Goal: Transaction & Acquisition: Purchase product/service

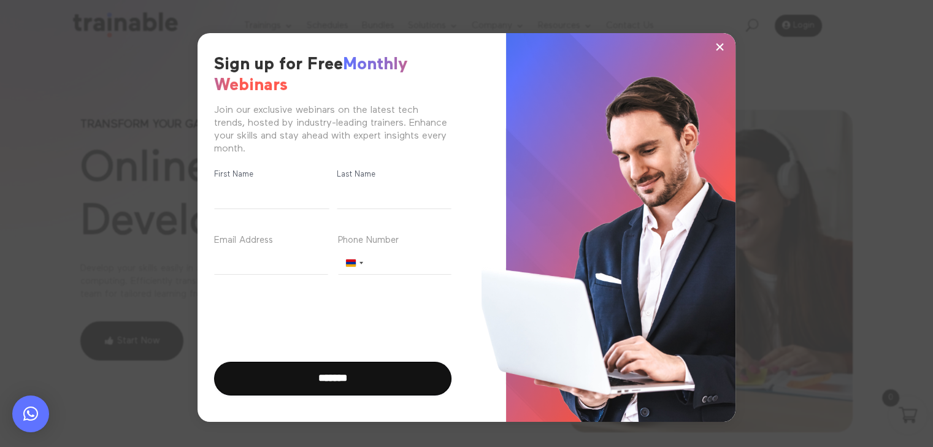
click at [721, 47] on span "×" at bounding box center [719, 46] width 10 height 18
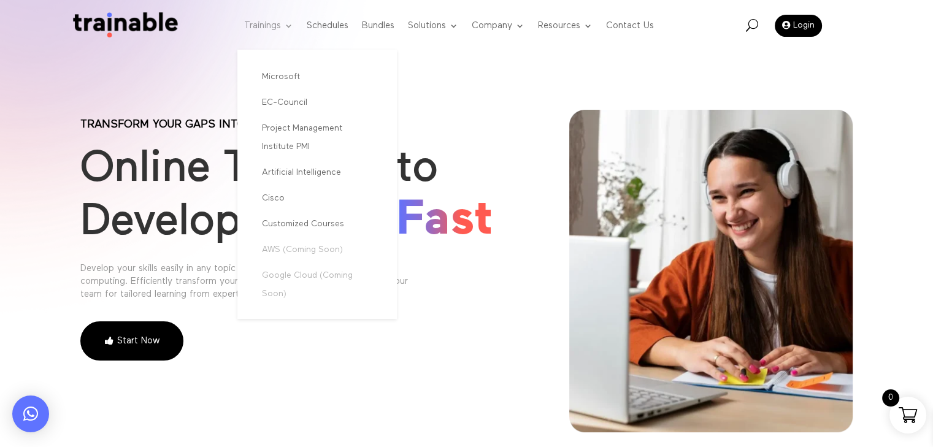
click at [267, 23] on link "Trainings" at bounding box center [268, 26] width 49 height 48
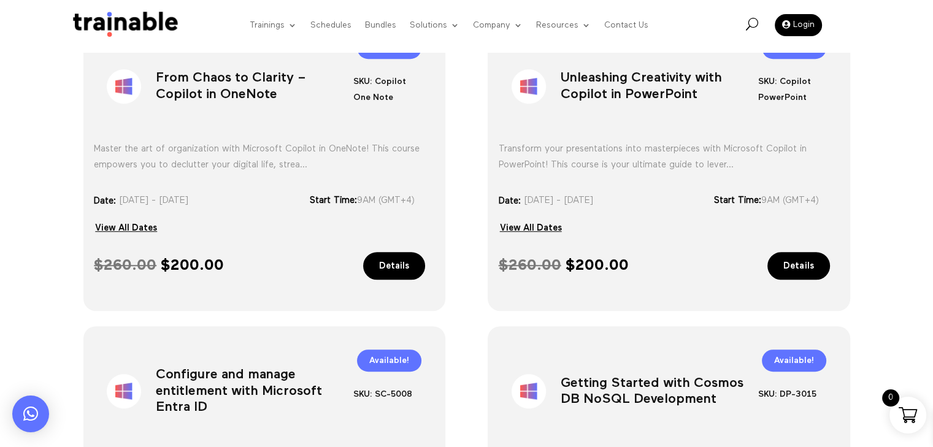
scroll to position [797, 0]
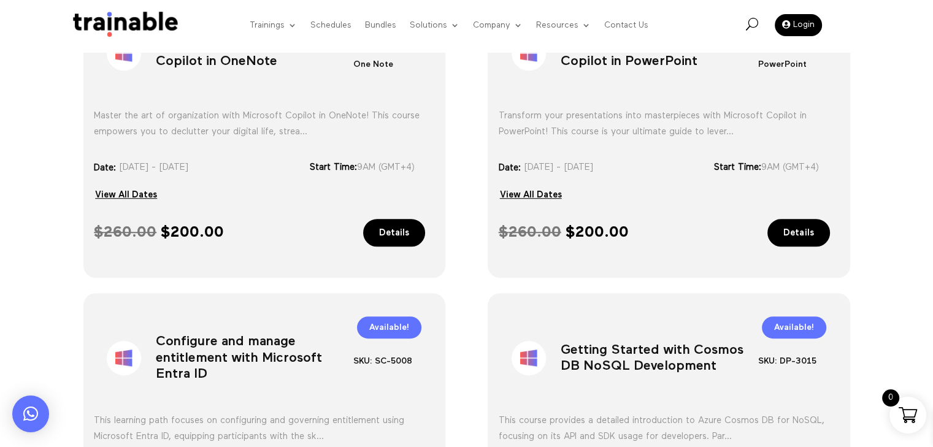
drag, startPoint x: 586, startPoint y: 230, endPoint x: 667, endPoint y: 233, distance: 81.0
click at [667, 233] on span "$ 260.00 Original price was: $ 260.00. $ 200.00 Current price is: $ 200.00." at bounding box center [597, 232] width 197 height 16
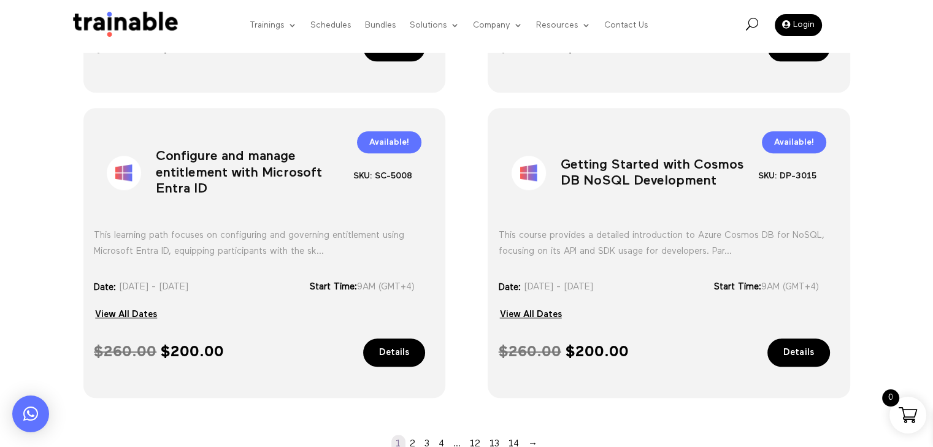
scroll to position [981, 0]
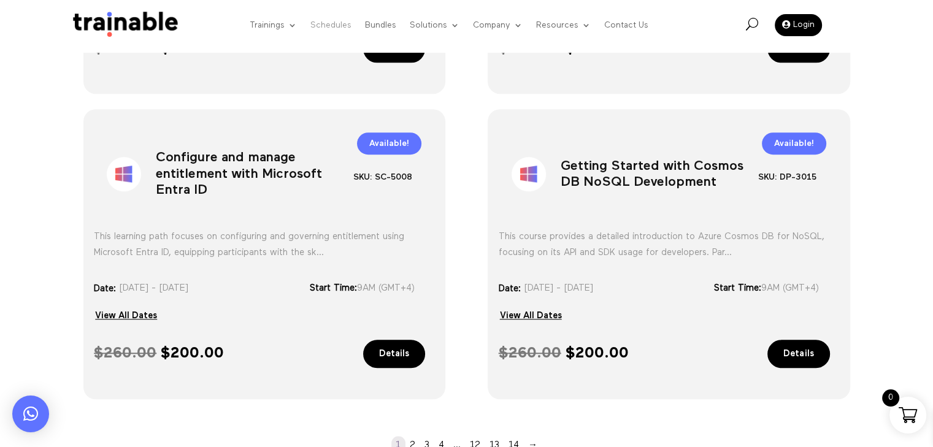
click at [323, 21] on link "Schedules" at bounding box center [330, 25] width 41 height 47
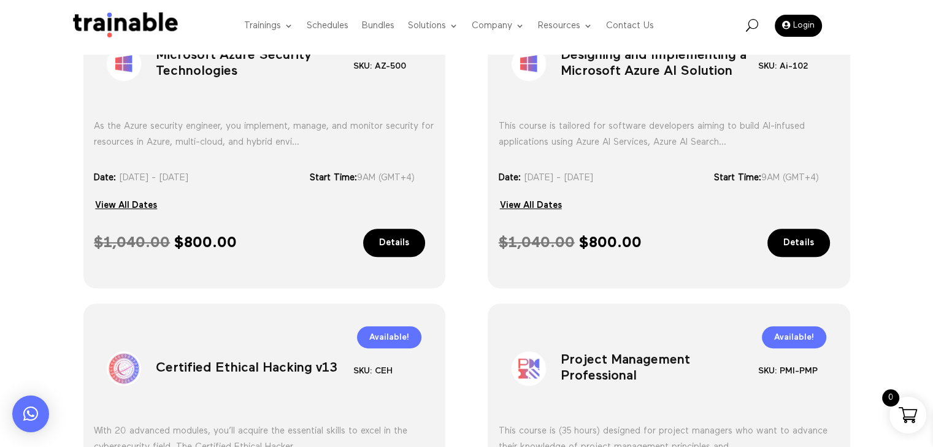
scroll to position [491, 0]
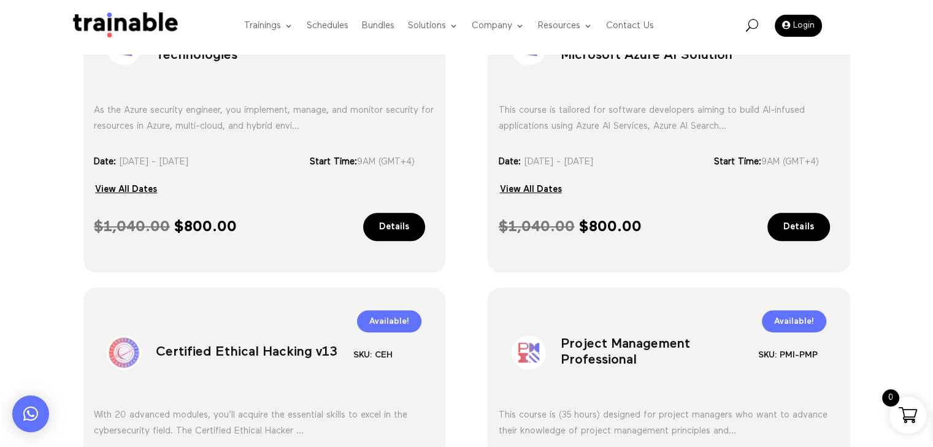
drag, startPoint x: 253, startPoint y: 226, endPoint x: 114, endPoint y: 221, distance: 139.3
click at [114, 221] on span "$ 1,040.00 Original price was: $ 1,040.00. $ 800.00 Current price is: $ 800.00." at bounding box center [192, 227] width 197 height 16
click at [253, 225] on span "$ 1,040.00 Original price was: $ 1,040.00. $ 800.00 Current price is: $ 800.00." at bounding box center [192, 227] width 197 height 16
drag, startPoint x: 191, startPoint y: 224, endPoint x: 245, endPoint y: 224, distance: 54.6
click at [245, 224] on span "$ 1,040.00 Original price was: $ 1,040.00. $ 800.00 Current price is: $ 800.00." at bounding box center [192, 227] width 197 height 16
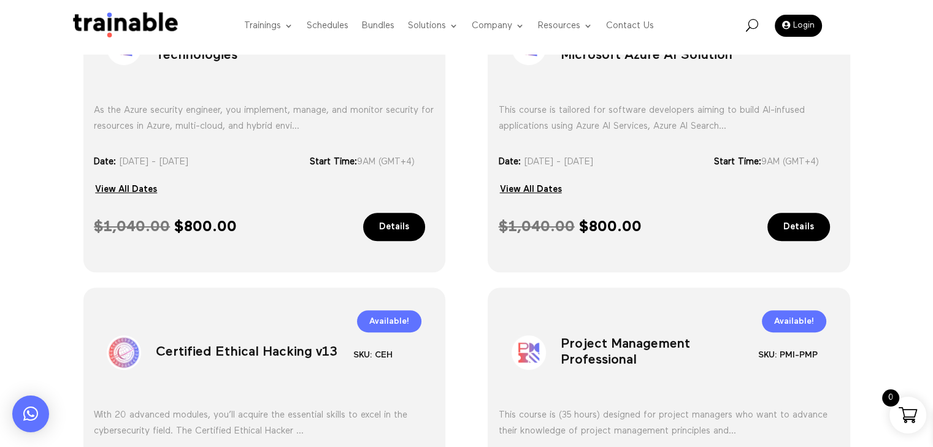
click at [277, 223] on span "$ 1,040.00 Original price was: $ 1,040.00. $ 800.00 Current price is: $ 800.00." at bounding box center [192, 227] width 197 height 16
drag, startPoint x: 224, startPoint y: 224, endPoint x: 261, endPoint y: 226, distance: 37.5
click at [261, 226] on span "$ 1,040.00 Original price was: $ 1,040.00. $ 800.00 Current price is: $ 800.00." at bounding box center [192, 227] width 197 height 16
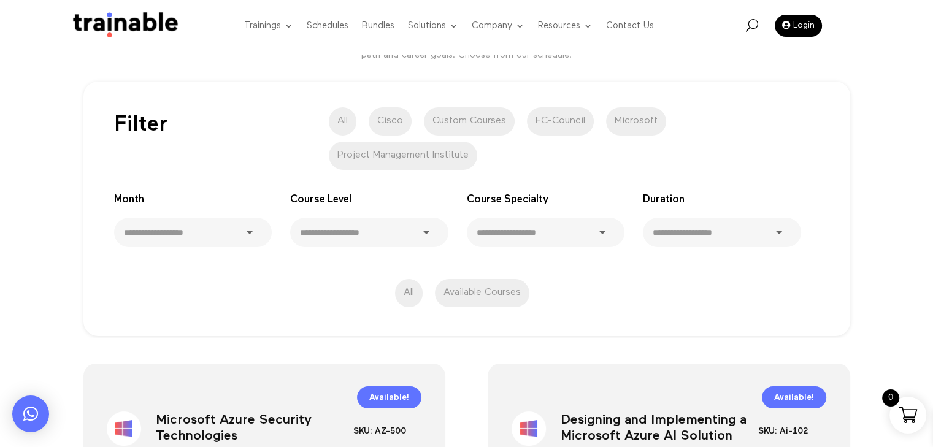
scroll to position [0, 0]
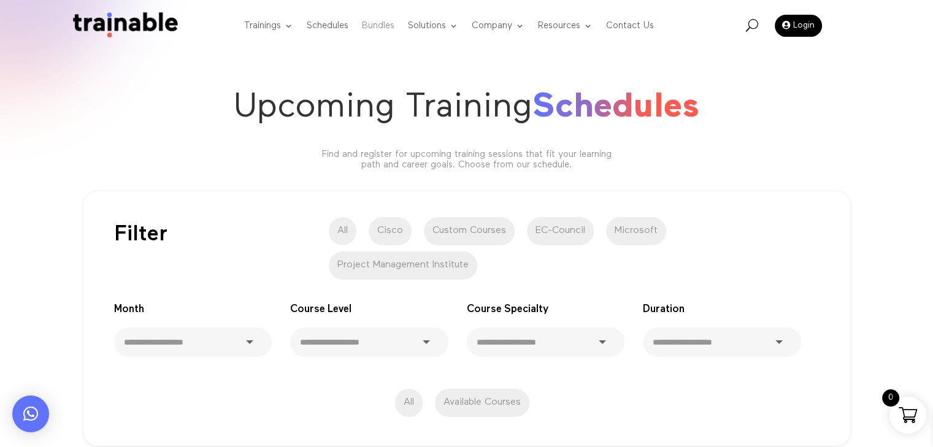
click at [380, 27] on link "Bundles" at bounding box center [378, 26] width 33 height 48
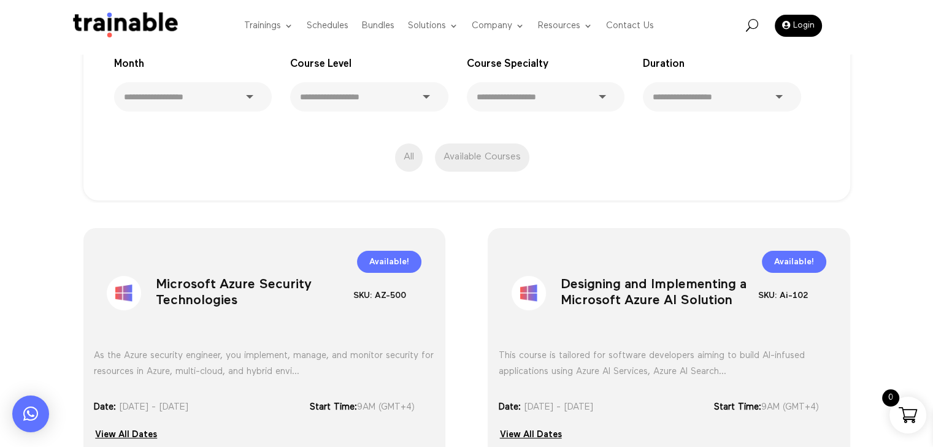
scroll to position [429, 0]
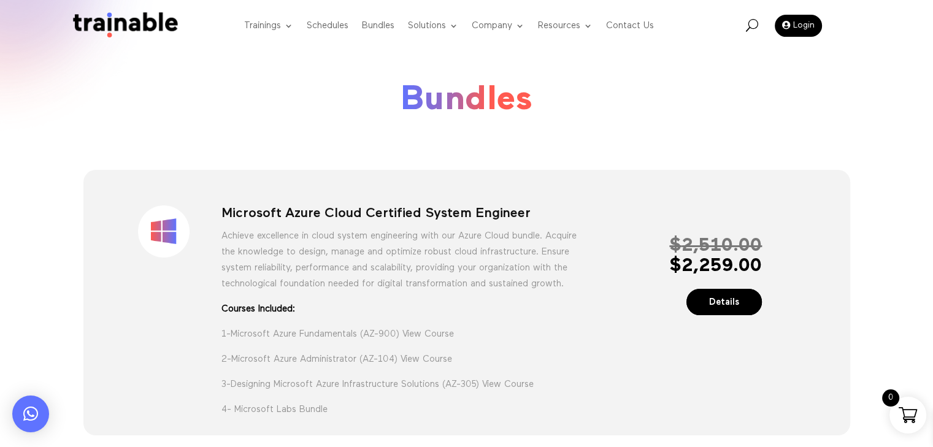
drag, startPoint x: 667, startPoint y: 267, endPoint x: 788, endPoint y: 267, distance: 120.8
click at [788, 267] on div "Sale! Microsoft Azure Cloud Certified System Engineer Achieve excellence in clo…" at bounding box center [466, 304] width 721 height 231
click at [787, 196] on div "Sale! Microsoft Azure Cloud Certified System Engineer Achieve excellence in clo…" at bounding box center [466, 304] width 721 height 231
click at [239, 76] on h1 "Bundles" at bounding box center [466, 100] width 773 height 71
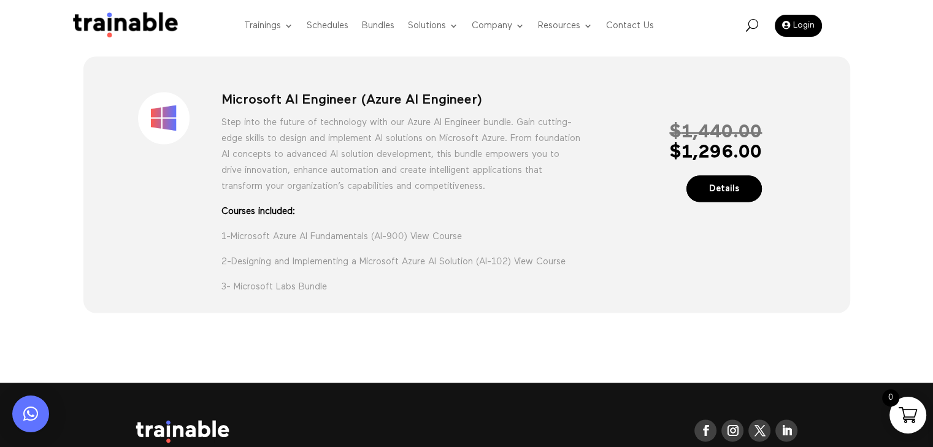
scroll to position [1521, 0]
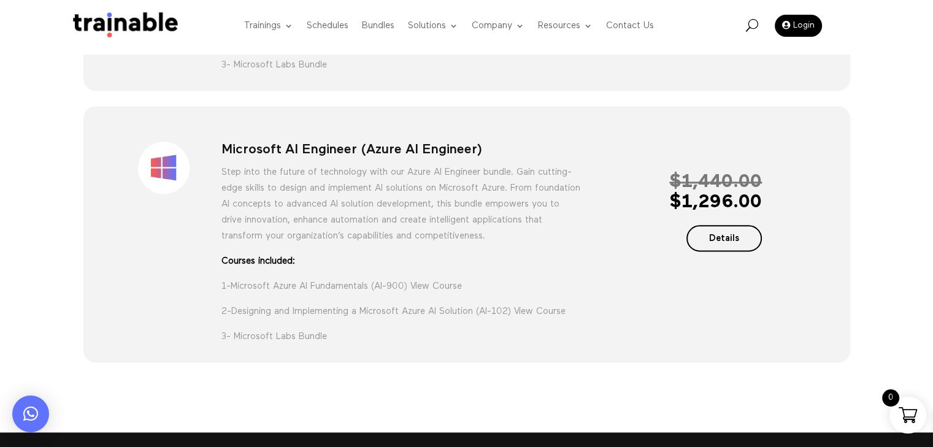
click at [720, 251] on link "Details" at bounding box center [724, 238] width 76 height 26
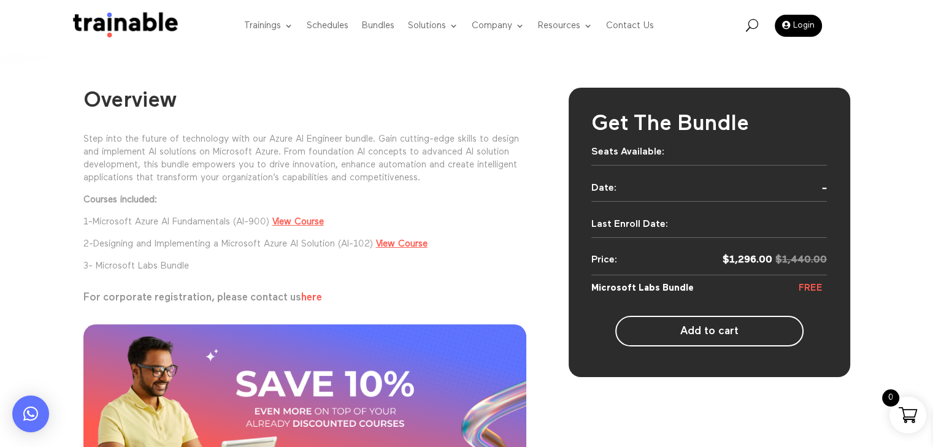
scroll to position [61, 0]
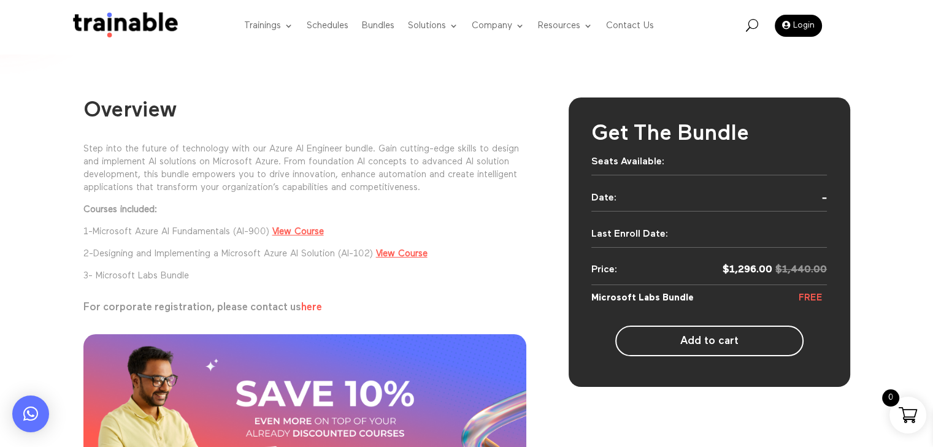
click at [389, 99] on h2 "Overview" at bounding box center [304, 114] width 443 height 33
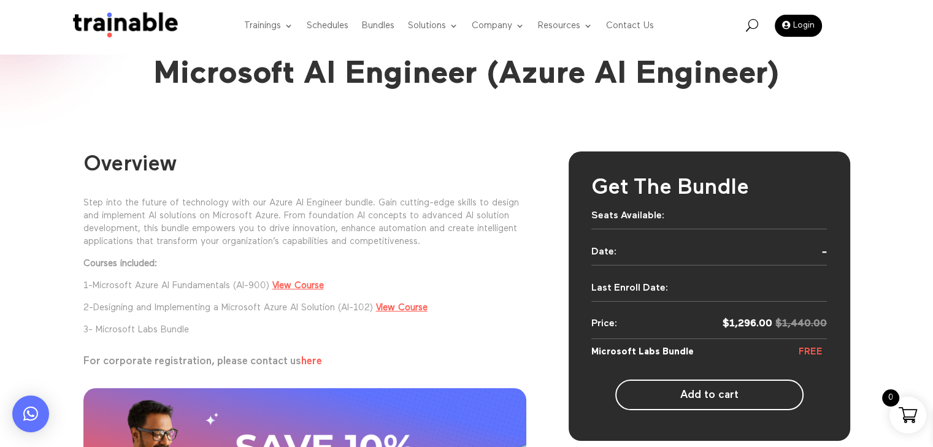
scroll to position [0, 0]
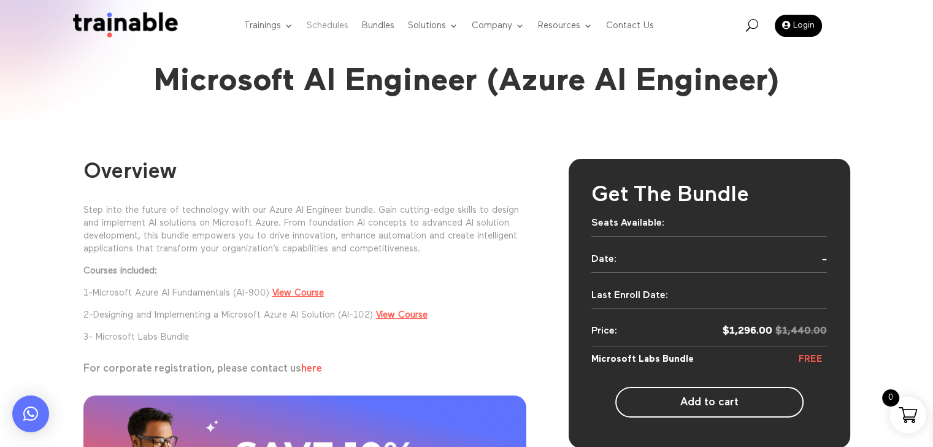
click at [333, 23] on link "Schedules" at bounding box center [328, 26] width 42 height 48
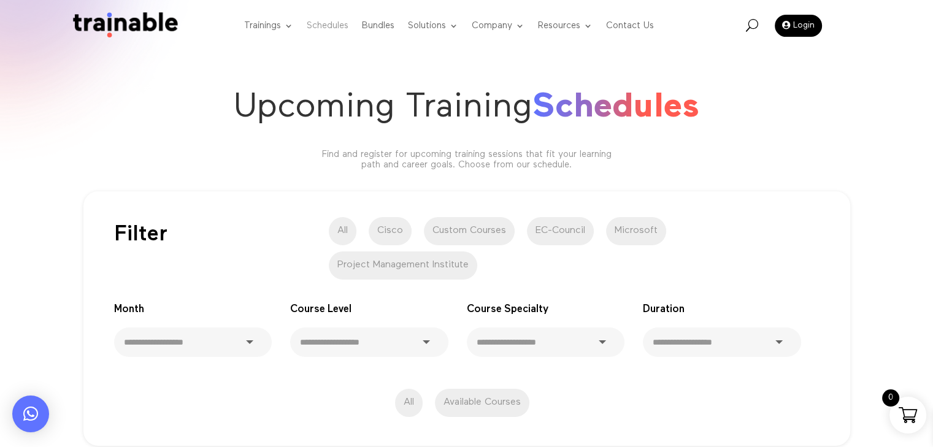
click at [326, 26] on link "Schedules" at bounding box center [328, 26] width 42 height 48
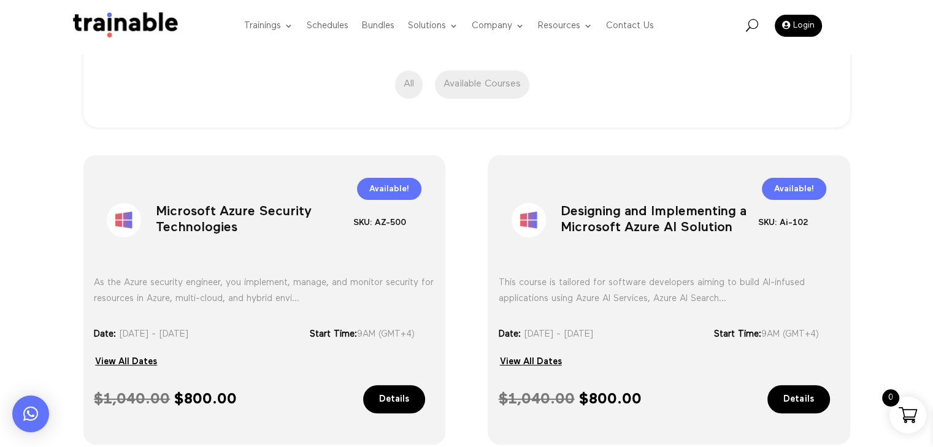
scroll to position [368, 0]
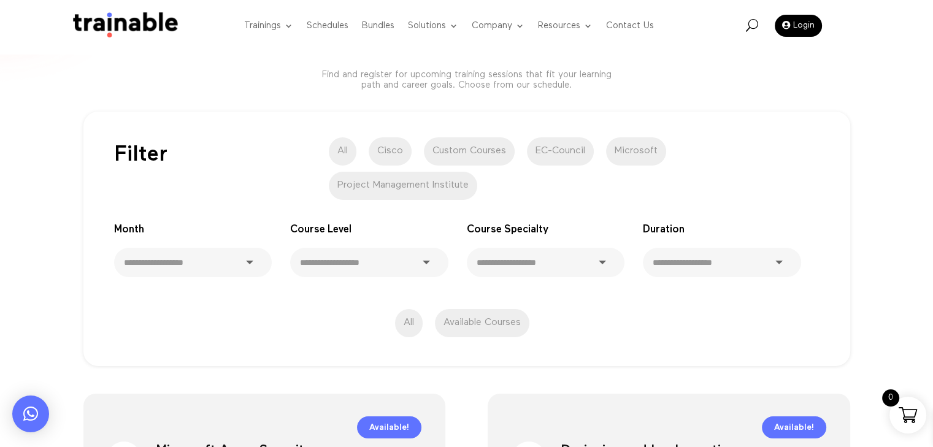
scroll to position [123, 0]
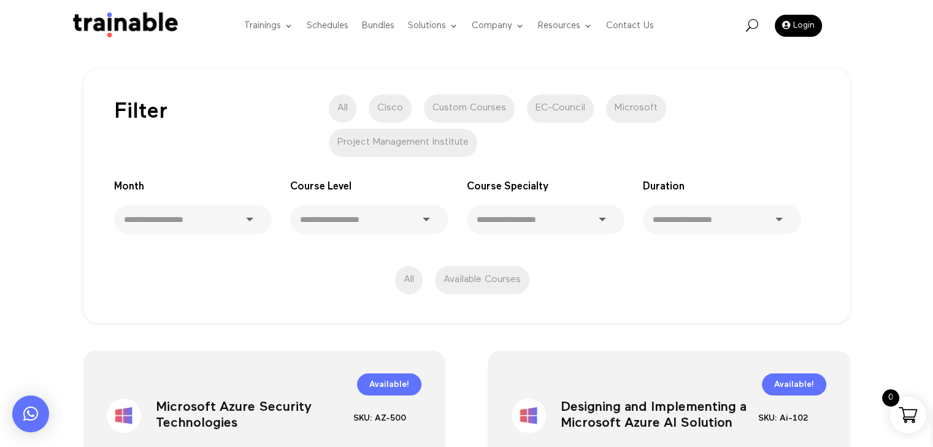
click at [194, 218] on select "**********" at bounding box center [193, 219] width 158 height 29
click at [745, 223] on select "**********" at bounding box center [722, 219] width 158 height 29
click at [557, 218] on select "**********" at bounding box center [546, 219] width 158 height 29
click at [404, 220] on select "**********" at bounding box center [369, 219] width 158 height 29
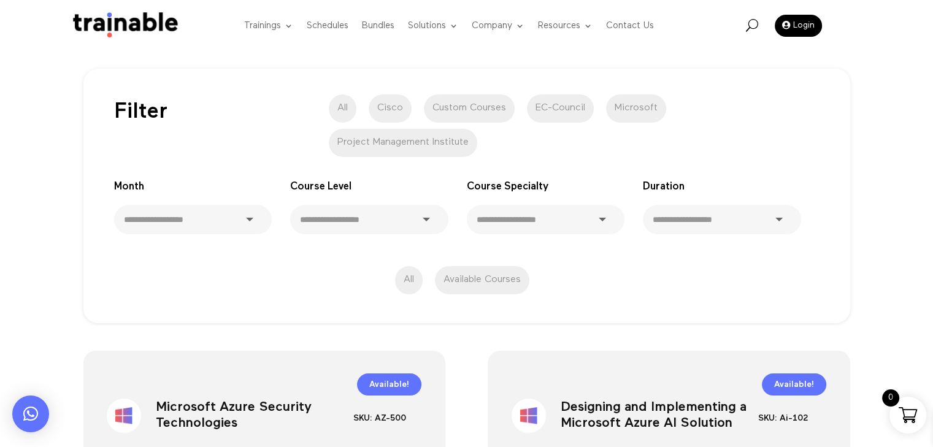
click at [404, 220] on select "**********" at bounding box center [369, 219] width 158 height 29
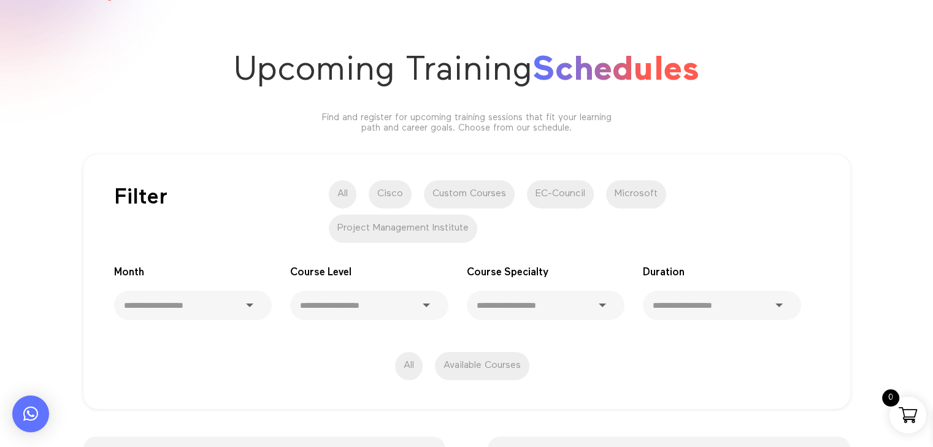
scroll to position [0, 0]
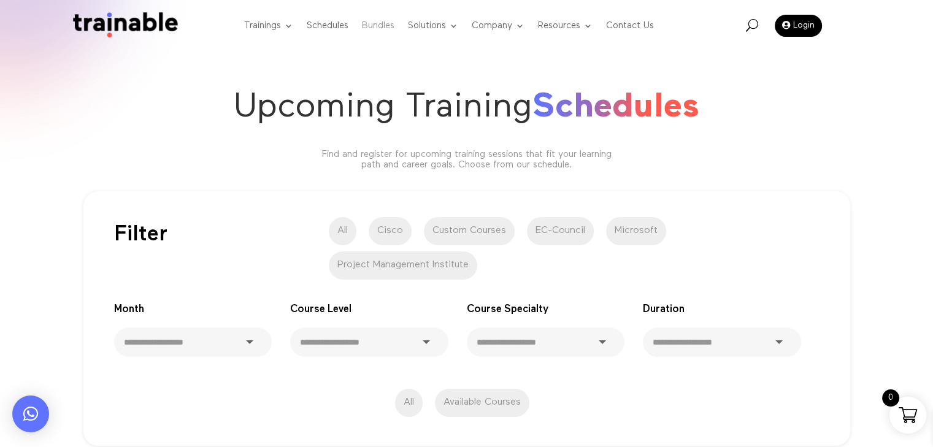
click at [376, 23] on link "Bundles" at bounding box center [378, 26] width 33 height 48
click at [118, 18] on img at bounding box center [122, 25] width 115 height 27
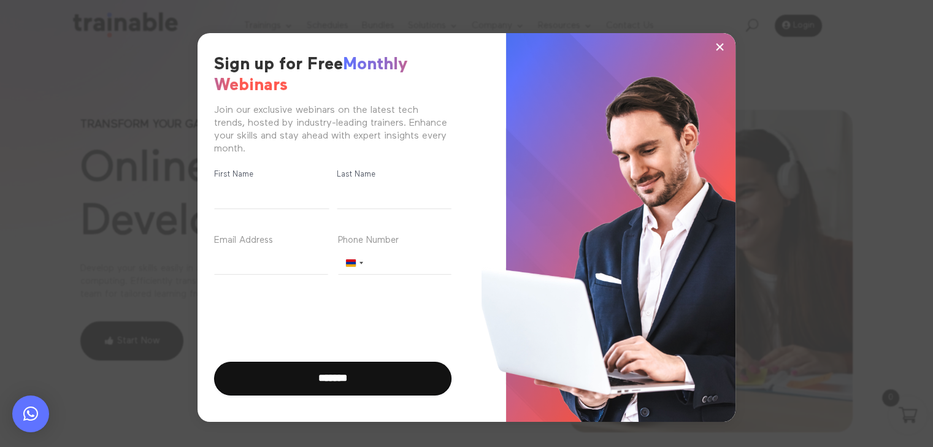
click at [722, 45] on span "×" at bounding box center [719, 46] width 10 height 18
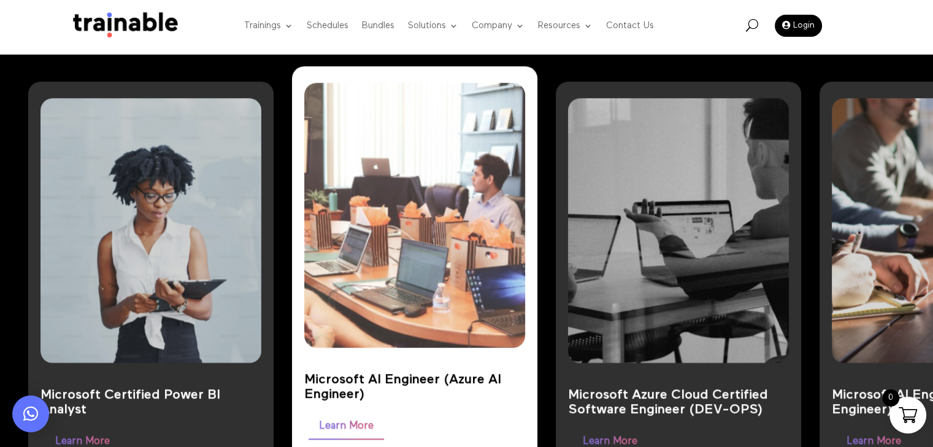
scroll to position [981, 0]
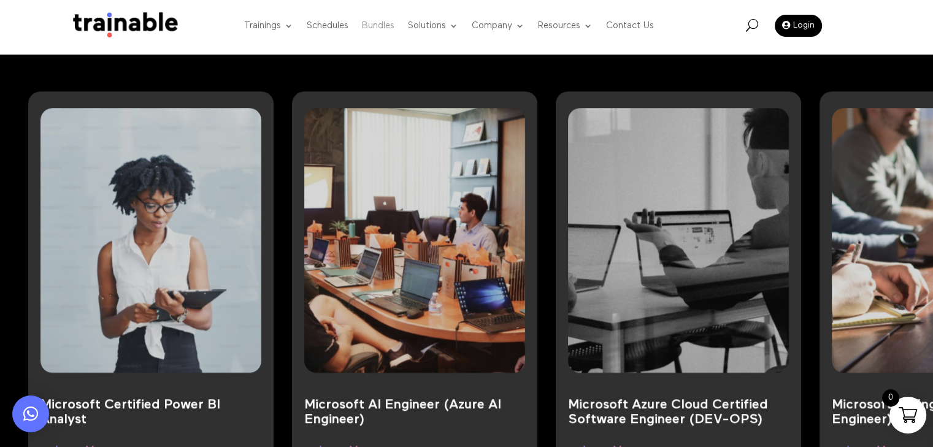
click at [378, 25] on link "Bundles" at bounding box center [378, 26] width 33 height 48
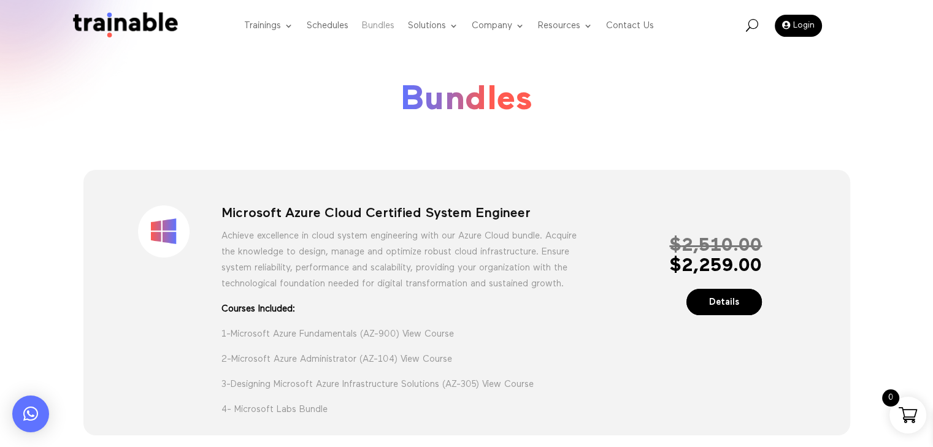
click at [372, 26] on link "Bundles" at bounding box center [378, 26] width 33 height 48
